Goal: Information Seeking & Learning: Learn about a topic

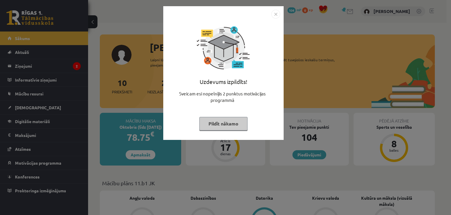
click at [228, 122] on button "Pildīt nākamo" at bounding box center [224, 124] width 48 height 14
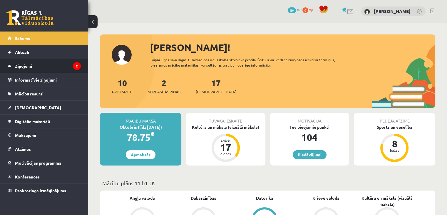
click at [55, 67] on legend "Ziņojumi 2" at bounding box center [48, 66] width 66 height 14
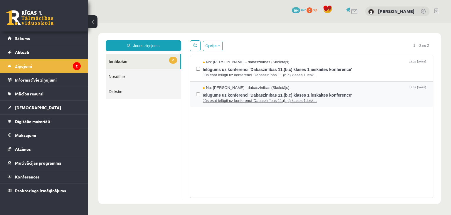
click at [227, 93] on span "Ielūgums uz konferenci 'Dabaszinības 11.(b,c) klases 1.ieskaites konference'" at bounding box center [315, 94] width 225 height 7
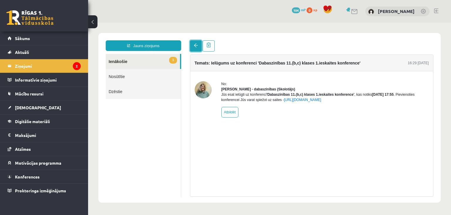
click at [195, 47] on span at bounding box center [196, 45] width 4 height 4
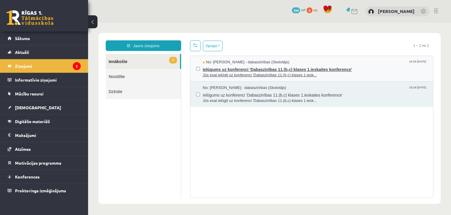
click at [210, 76] on span "Jūs esat ielūgti uz konferenci 'Dabaszinības 11.(b,c) klases 1.iesk..." at bounding box center [315, 75] width 225 height 6
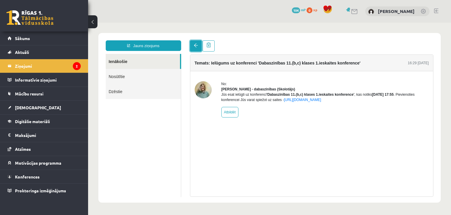
click at [194, 46] on span at bounding box center [196, 45] width 4 height 4
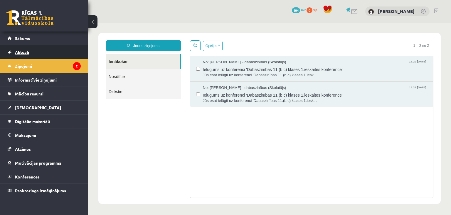
click at [41, 51] on link "Aktuāli" at bounding box center [44, 52] width 73 height 14
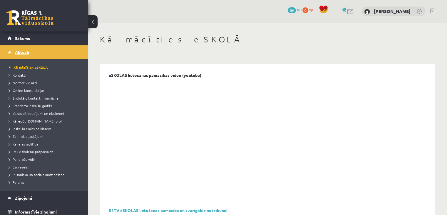
click at [42, 51] on link "Aktuāli" at bounding box center [44, 52] width 73 height 14
click at [26, 38] on span "Sākums" at bounding box center [22, 38] width 15 height 5
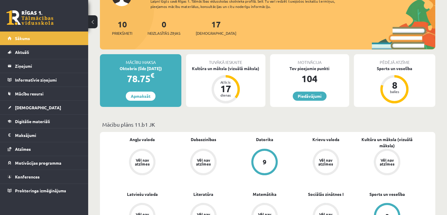
scroll to position [59, 0]
click at [226, 67] on div "Kultūra un māksla (vizuālā māksla)" at bounding box center [225, 68] width 79 height 6
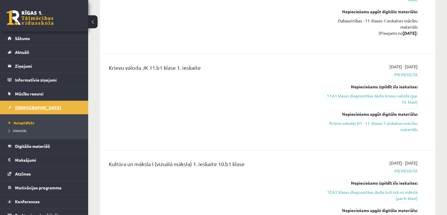
scroll to position [588, 0]
click at [28, 121] on span "Neizpildītās" at bounding box center [22, 122] width 26 height 5
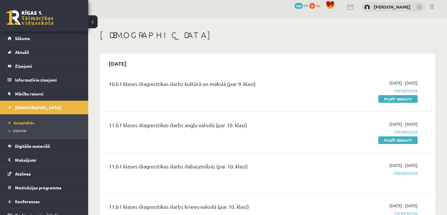
scroll to position [0, 0]
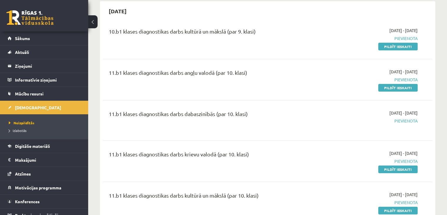
click at [192, 113] on div "11.b1 klases diagnostikas darbs dabaszinībās (par 10. klasi)" at bounding box center [210, 115] width 203 height 11
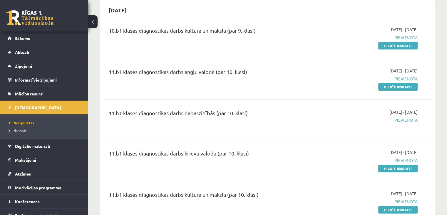
scroll to position [58, 0]
click at [403, 118] on span "Pievienota" at bounding box center [369, 119] width 97 height 6
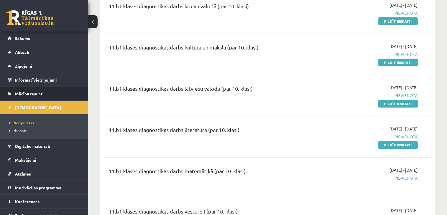
scroll to position [205, 0]
click at [38, 95] on span "Mācību resursi" at bounding box center [29, 93] width 29 height 5
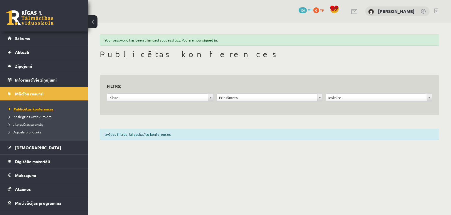
click at [21, 108] on span "Publicētas konferences" at bounding box center [31, 108] width 45 height 5
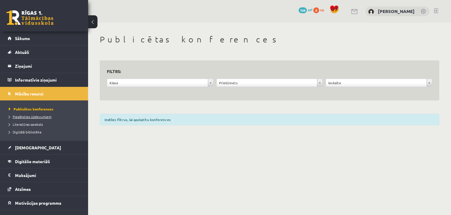
click at [31, 116] on span "Pieslēgties Uzdevumiem" at bounding box center [30, 116] width 43 height 5
click at [36, 123] on span "Literatūras saraksts" at bounding box center [26, 124] width 34 height 5
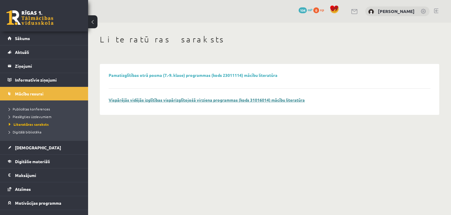
click at [265, 101] on link "Vispārējās vidējās izglītības vispārizglītojošā virziena programmas (kods 31016…" at bounding box center [207, 99] width 196 height 5
click at [25, 132] on span "Digitālā bibliotēka" at bounding box center [25, 131] width 33 height 5
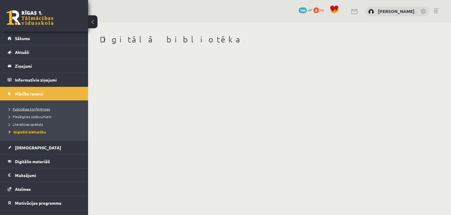
click at [38, 107] on span "Publicētas konferences" at bounding box center [29, 108] width 41 height 5
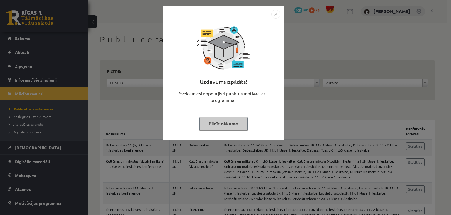
click at [233, 126] on button "Pildīt nākamo" at bounding box center [224, 124] width 48 height 14
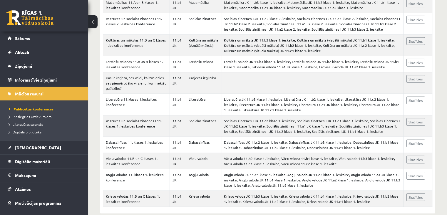
scroll to position [1352, 0]
click at [34, 82] on legend "Informatīvie ziņojumi 0" at bounding box center [48, 80] width 66 height 14
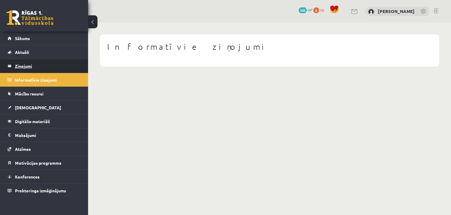
click at [24, 66] on legend "Ziņojumi 0" at bounding box center [48, 66] width 66 height 14
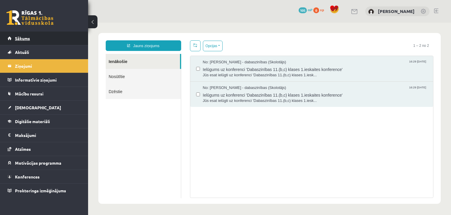
click at [24, 40] on span "Sākums" at bounding box center [22, 38] width 15 height 5
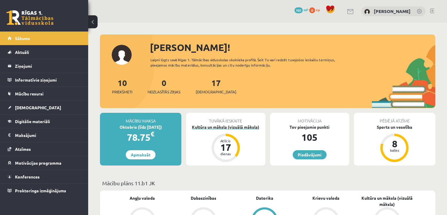
click at [250, 125] on div "Kultūra un māksla (vizuālā māksla)" at bounding box center [225, 127] width 79 height 6
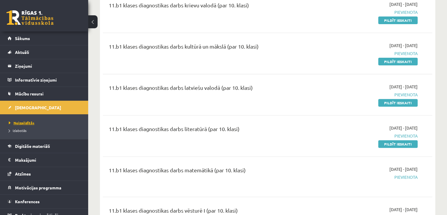
scroll to position [206, 0]
click at [20, 122] on span "Neizpildītās" at bounding box center [22, 122] width 26 height 5
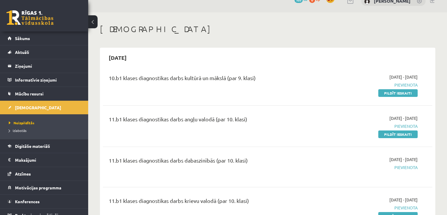
scroll to position [0, 0]
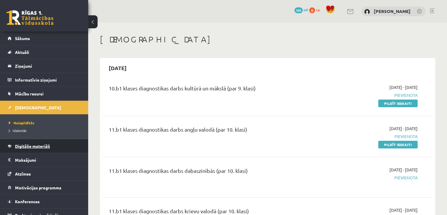
click at [28, 147] on span "Digitālie materiāli" at bounding box center [32, 145] width 35 height 5
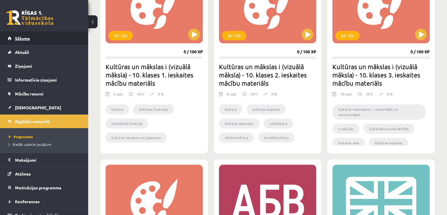
scroll to position [204, 0]
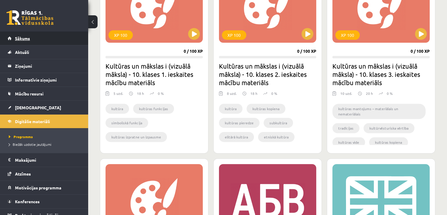
click at [27, 37] on span "Sākums" at bounding box center [22, 38] width 15 height 5
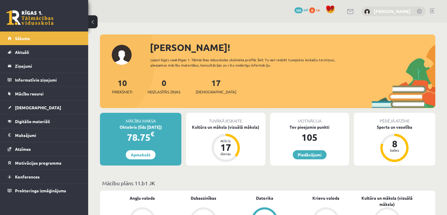
click at [399, 11] on link "[PERSON_NAME]" at bounding box center [392, 11] width 37 height 6
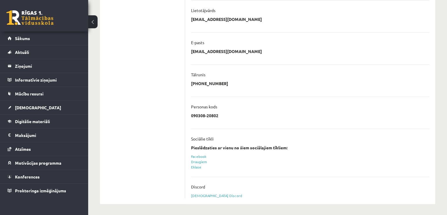
scroll to position [140, 0]
click at [34, 107] on link "[DEMOGRAPHIC_DATA]" at bounding box center [44, 108] width 73 height 14
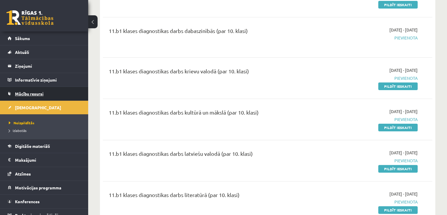
click at [27, 95] on span "Mācību resursi" at bounding box center [29, 93] width 29 height 5
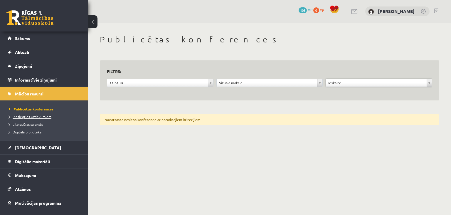
click at [31, 116] on span "Pieslēgties Uzdevumiem" at bounding box center [30, 116] width 43 height 5
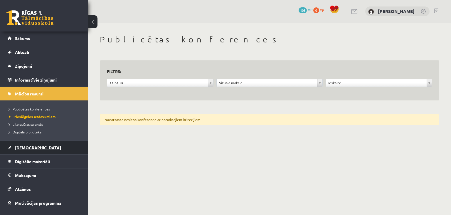
click at [29, 145] on span "[DEMOGRAPHIC_DATA]" at bounding box center [38, 147] width 46 height 5
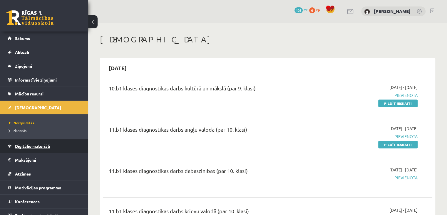
click at [57, 143] on link "Digitālie materiāli" at bounding box center [44, 146] width 73 height 14
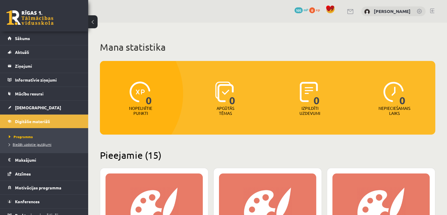
click at [41, 143] on span "Biežāk uzdotie jautājumi" at bounding box center [30, 144] width 43 height 5
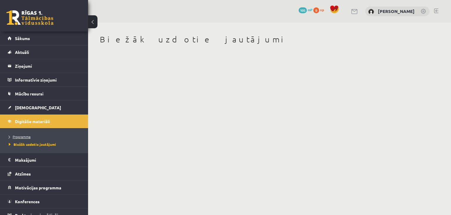
click at [26, 136] on span "Programma" at bounding box center [20, 136] width 22 height 5
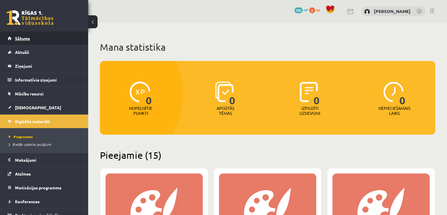
click at [21, 44] on link "Sākums" at bounding box center [44, 38] width 73 height 14
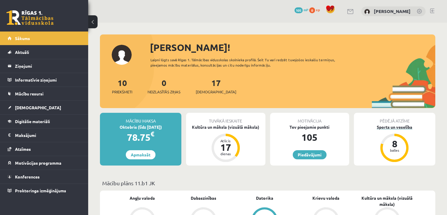
click at [396, 126] on div "Sports un veselība" at bounding box center [394, 127] width 81 height 6
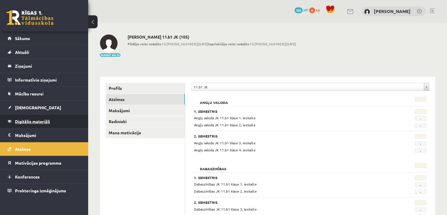
click at [27, 123] on link "Digitālie materiāli" at bounding box center [44, 121] width 73 height 14
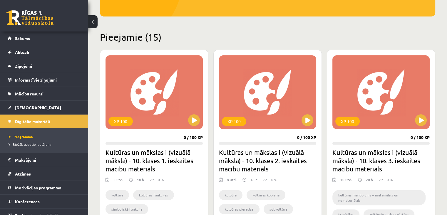
scroll to position [118, 0]
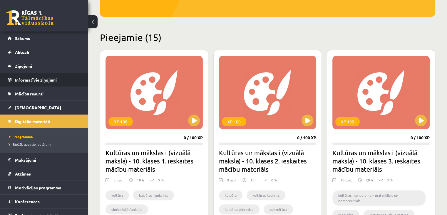
click at [32, 79] on legend "Informatīvie ziņojumi 0" at bounding box center [48, 80] width 66 height 14
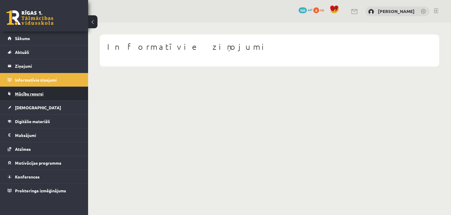
click at [31, 92] on span "Mācību resursi" at bounding box center [29, 93] width 29 height 5
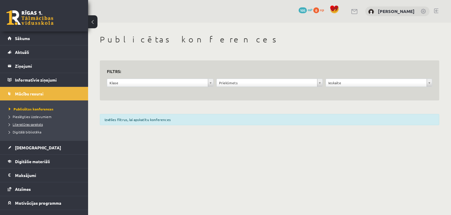
click at [34, 124] on span "Literatūras saraksts" at bounding box center [26, 124] width 34 height 5
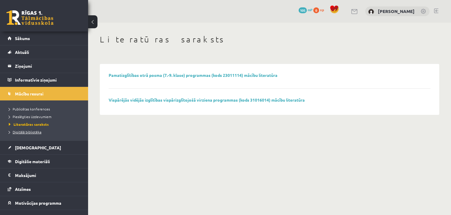
click at [36, 132] on span "Digitālā bibliotēka" at bounding box center [25, 131] width 33 height 5
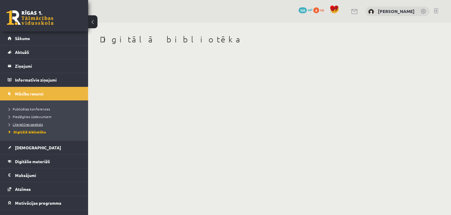
click at [36, 125] on span "Literatūras saraksts" at bounding box center [26, 124] width 34 height 5
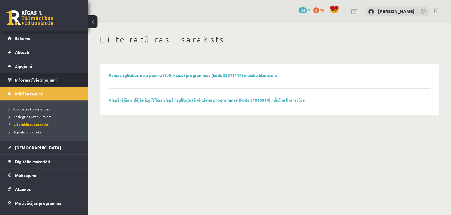
click at [21, 79] on legend "Informatīvie ziņojumi 0" at bounding box center [48, 80] width 66 height 14
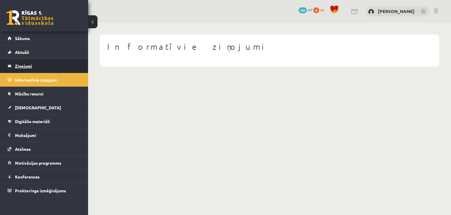
click at [21, 64] on legend "Ziņojumi 0" at bounding box center [48, 66] width 66 height 14
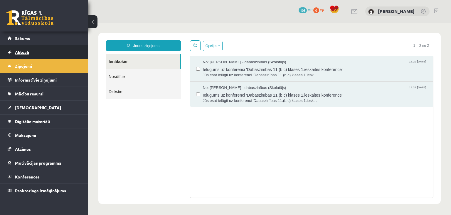
click at [22, 56] on link "Aktuāli" at bounding box center [44, 52] width 73 height 14
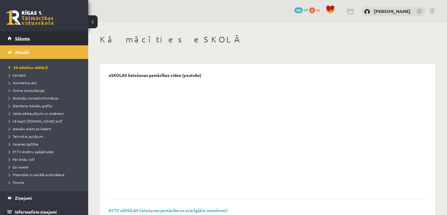
click at [16, 36] on span "Sākums" at bounding box center [22, 38] width 15 height 5
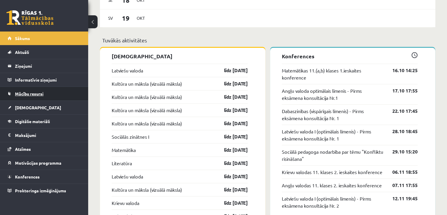
scroll to position [441, 0]
click at [31, 94] on span "Mācību resursi" at bounding box center [29, 93] width 29 height 5
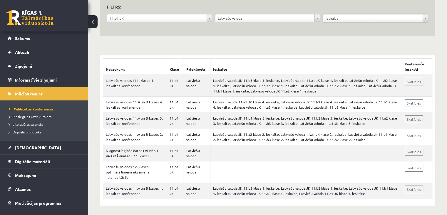
scroll to position [66, 0]
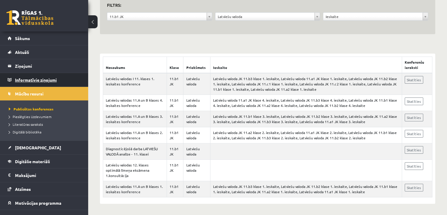
click at [28, 80] on legend "Informatīvie ziņojumi 0" at bounding box center [48, 80] width 66 height 14
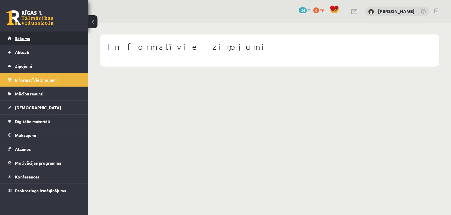
click at [24, 41] on link "Sākums" at bounding box center [44, 38] width 73 height 14
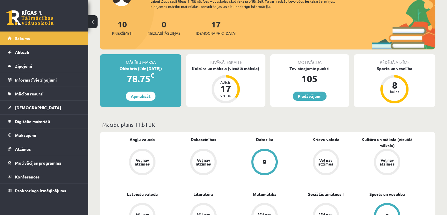
scroll to position [59, 0]
click at [206, 25] on link "17 Ieskaites" at bounding box center [216, 27] width 41 height 17
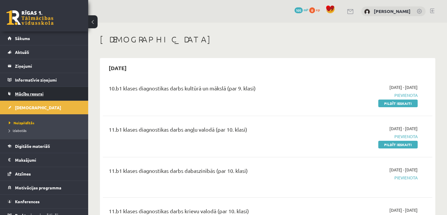
click at [23, 90] on link "Mācību resursi" at bounding box center [44, 94] width 73 height 14
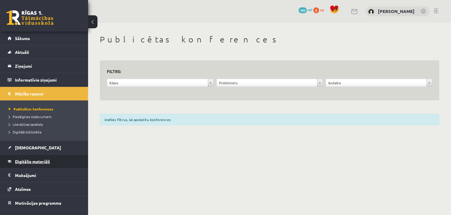
click at [25, 159] on span "Digitālie materiāli" at bounding box center [32, 160] width 35 height 5
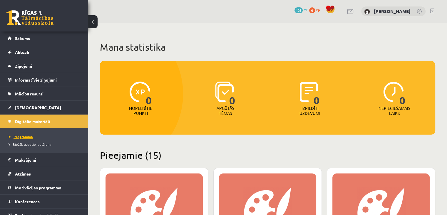
click at [27, 136] on span "Programma" at bounding box center [21, 136] width 24 height 5
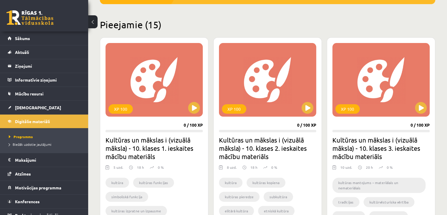
scroll to position [130, 0]
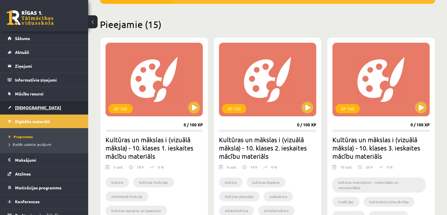
click at [30, 106] on span "[DEMOGRAPHIC_DATA]" at bounding box center [38, 107] width 46 height 5
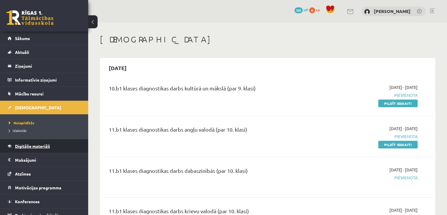
click at [21, 144] on span "Digitālie materiāli" at bounding box center [32, 145] width 35 height 5
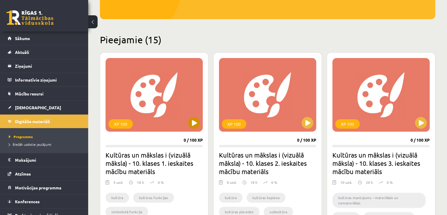
scroll to position [115, 0]
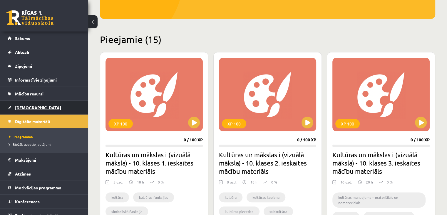
click at [28, 105] on span "[DEMOGRAPHIC_DATA]" at bounding box center [38, 107] width 46 height 5
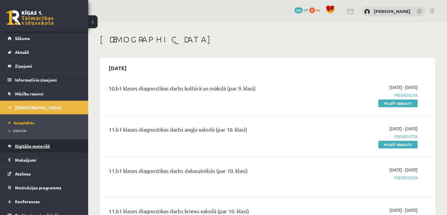
click at [36, 146] on span "Digitālie materiāli" at bounding box center [32, 145] width 35 height 5
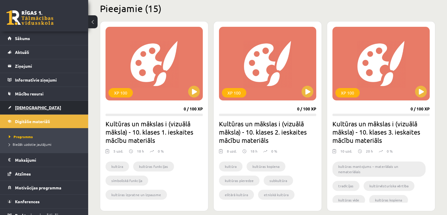
click at [26, 108] on span "[DEMOGRAPHIC_DATA]" at bounding box center [38, 107] width 46 height 5
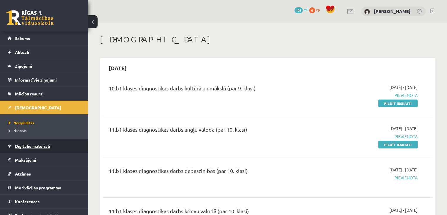
click at [24, 145] on span "Digitālie materiāli" at bounding box center [32, 145] width 35 height 5
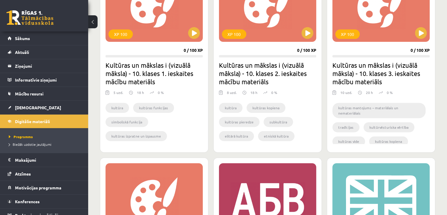
scroll to position [205, 0]
click at [26, 105] on span "[DEMOGRAPHIC_DATA]" at bounding box center [38, 107] width 46 height 5
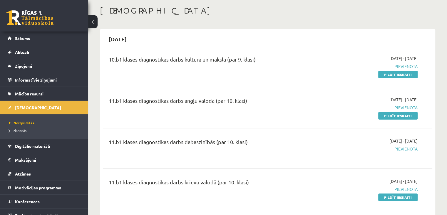
scroll to position [29, 0]
click at [25, 91] on span "Mācību resursi" at bounding box center [29, 93] width 29 height 5
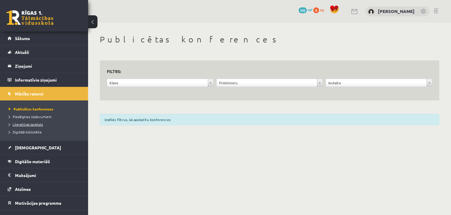
click at [31, 122] on span "Literatūras saraksts" at bounding box center [26, 124] width 34 height 5
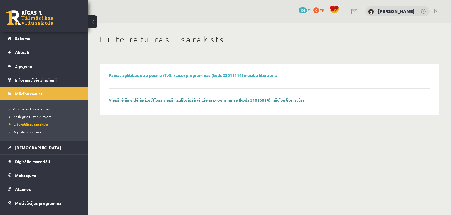
click at [162, 101] on link "Vispārējās vidējās izglītības vispārizglītojošā virziena programmas (kods 31016…" at bounding box center [207, 99] width 196 height 5
click at [36, 107] on span "Publicētas konferences" at bounding box center [29, 108] width 41 height 5
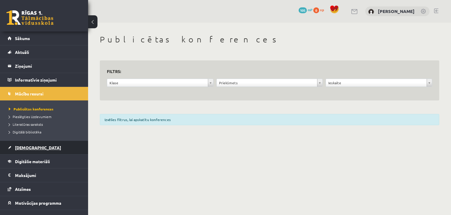
click at [38, 145] on link "[DEMOGRAPHIC_DATA]" at bounding box center [44, 147] width 73 height 14
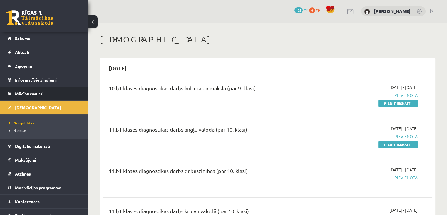
click at [20, 92] on span "Mācību resursi" at bounding box center [29, 93] width 29 height 5
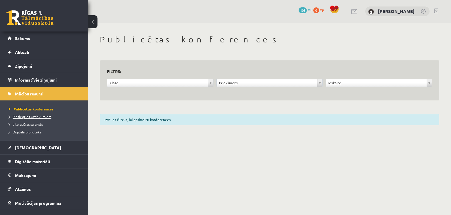
click at [39, 116] on span "Pieslēgties Uzdevumiem" at bounding box center [30, 116] width 43 height 5
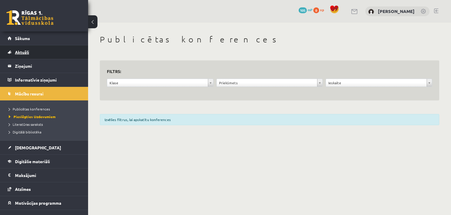
click at [30, 51] on link "Aktuāli" at bounding box center [44, 52] width 73 height 14
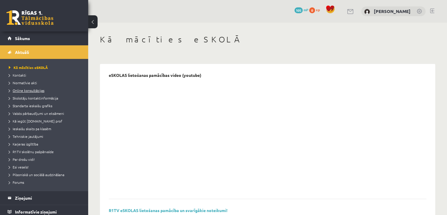
click at [33, 90] on span "Online konsultācijas" at bounding box center [27, 90] width 36 height 5
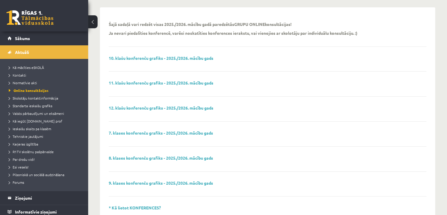
scroll to position [56, 0]
click at [141, 83] on link "11. klašu konferenču grafiks - 2025./2026. mācību gads" at bounding box center [161, 82] width 105 height 5
click at [47, 118] on li "Kā iegūt [DOMAIN_NAME] prof" at bounding box center [45, 121] width 73 height 8
click at [47, 117] on li "Kā iegūt [DOMAIN_NAME] prof" at bounding box center [45, 121] width 73 height 8
click at [48, 120] on span "Kā iegūt [DOMAIN_NAME] prof" at bounding box center [38, 120] width 58 height 5
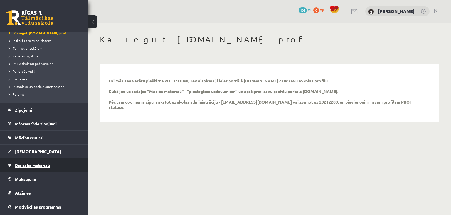
scroll to position [88, 0]
click at [38, 163] on span "Digitālie materiāli" at bounding box center [32, 164] width 35 height 5
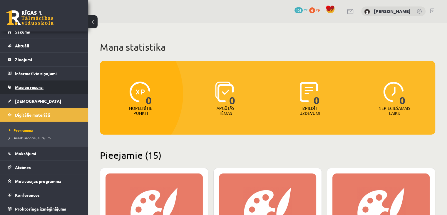
click at [28, 88] on span "Mācību resursi" at bounding box center [29, 86] width 29 height 5
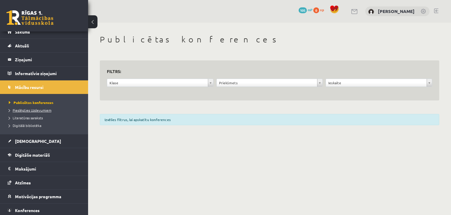
click at [31, 108] on span "Pieslēgties Uzdevumiem" at bounding box center [30, 110] width 43 height 5
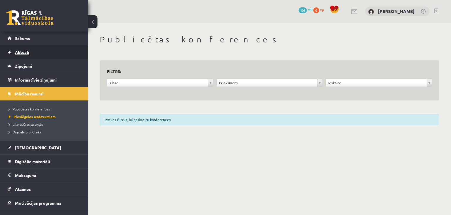
click at [63, 56] on link "Aktuāli" at bounding box center [44, 52] width 73 height 14
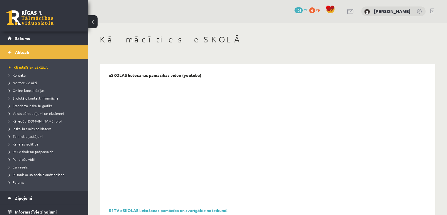
click at [46, 120] on span "Kā iegūt [DOMAIN_NAME] prof" at bounding box center [35, 120] width 53 height 5
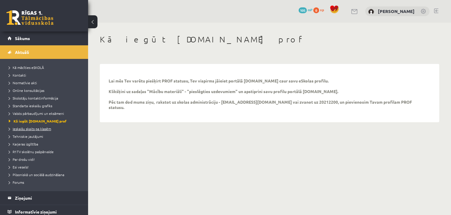
click at [25, 127] on span "Ieskaišu skaits pa klasēm" at bounding box center [30, 128] width 42 height 5
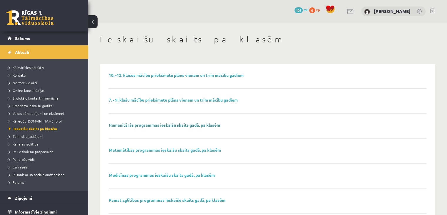
click at [166, 124] on link "Humanitārās programmas ieskaišu skaits gadā, pa klasēm" at bounding box center [164, 124] width 111 height 5
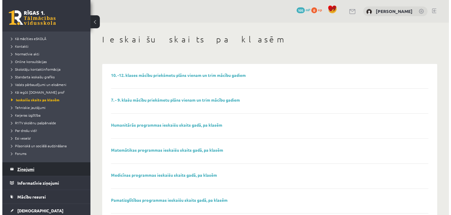
scroll to position [29, 0]
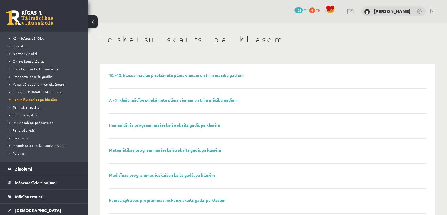
click at [38, 142] on li "Pilsoniskā un sociālā audzināšana" at bounding box center [45, 145] width 73 height 8
click at [29, 128] on span "Par drošu vidi!" at bounding box center [22, 130] width 26 height 5
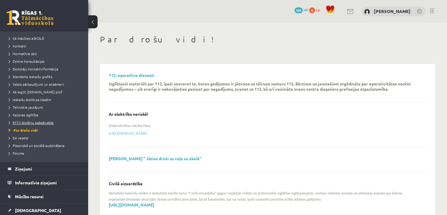
click at [32, 120] on link "R1TV skolēnu pašpārvalde" at bounding box center [45, 122] width 73 height 5
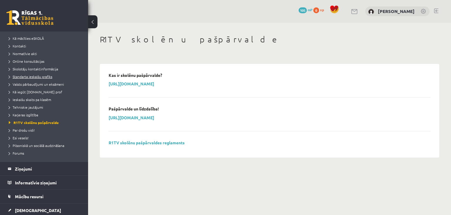
click at [27, 74] on span "Standarta ieskaišu grafiks" at bounding box center [30, 76] width 43 height 5
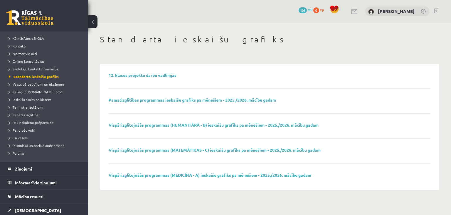
click at [27, 92] on span "Kā iegūt [DOMAIN_NAME] prof" at bounding box center [35, 91] width 53 height 5
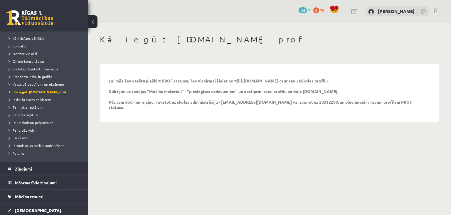
click at [91, 21] on button at bounding box center [92, 21] width 9 height 13
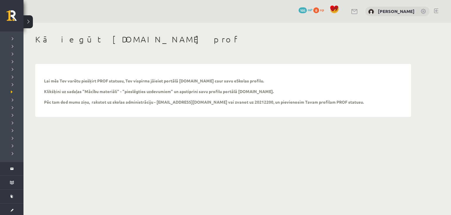
click at [29, 18] on button at bounding box center [28, 21] width 9 height 13
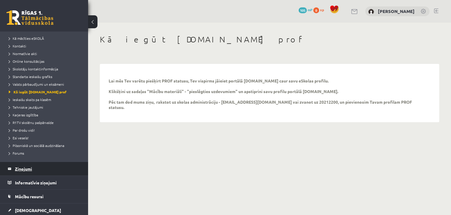
click at [29, 170] on legend "Ziņojumi 0" at bounding box center [48, 169] width 66 height 14
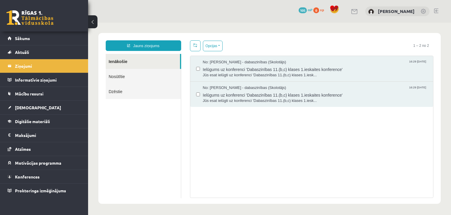
click at [119, 78] on link "Nosūtītie" at bounding box center [143, 76] width 75 height 15
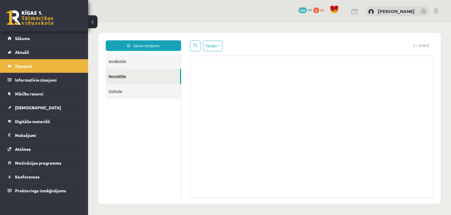
click at [116, 62] on link "Ienākošie" at bounding box center [143, 61] width 75 height 15
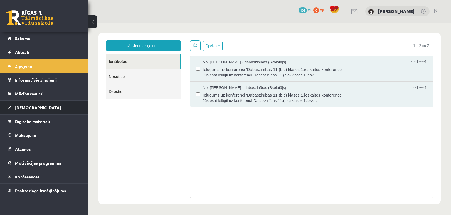
click at [26, 104] on link "[DEMOGRAPHIC_DATA]" at bounding box center [44, 108] width 73 height 14
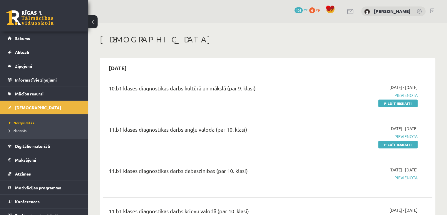
click at [401, 94] on span "Pievienota" at bounding box center [369, 95] width 97 height 6
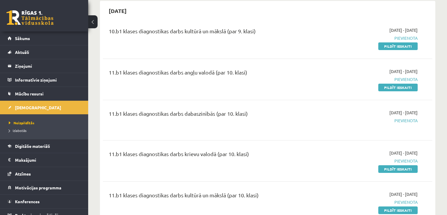
scroll to position [58, 0]
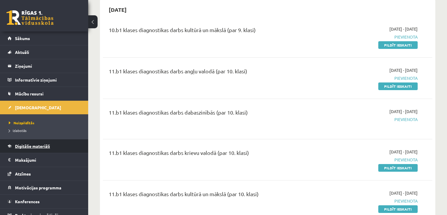
click at [40, 146] on span "Digitālie materiāli" at bounding box center [32, 145] width 35 height 5
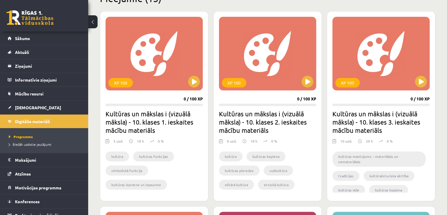
scroll to position [156, 0]
click at [196, 81] on button at bounding box center [194, 82] width 12 height 12
